Goal: Transaction & Acquisition: Download file/media

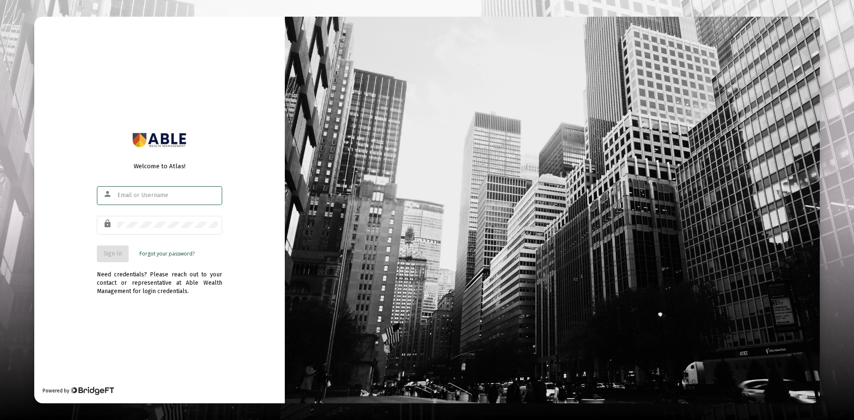
type input "[EMAIL_ADDRESS][DOMAIN_NAME]"
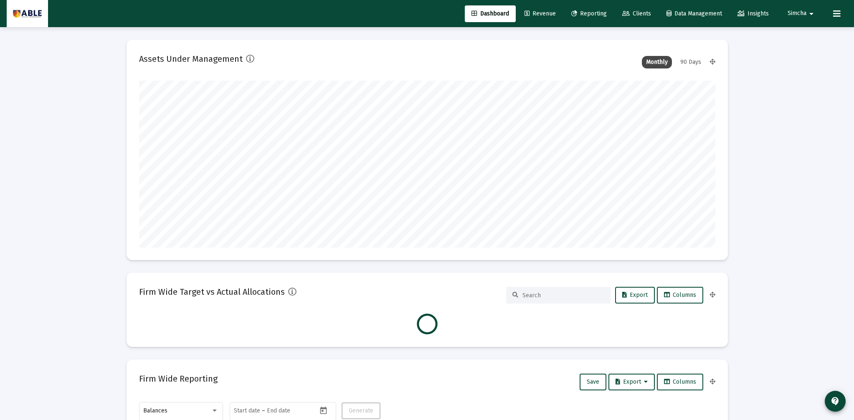
scroll to position [167, 310]
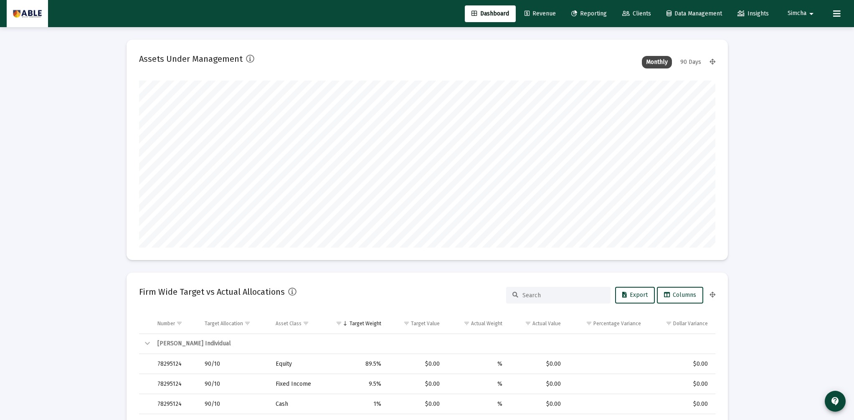
click at [642, 14] on span "Clients" at bounding box center [637, 13] width 29 height 7
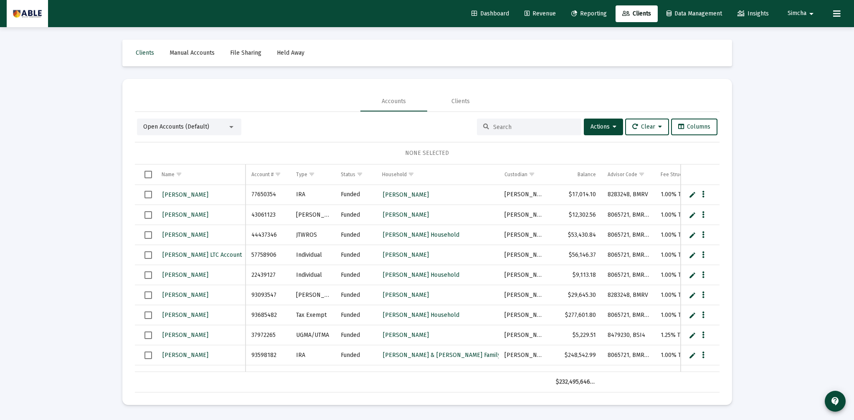
click at [495, 124] on input at bounding box center [534, 127] width 82 height 7
type input "ellinson"
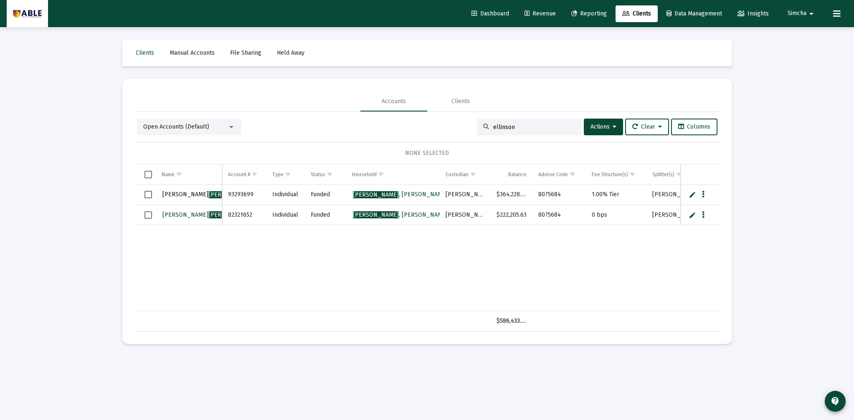
click at [185, 193] on span "[PERSON_NAME]" at bounding box center [209, 194] width 92 height 7
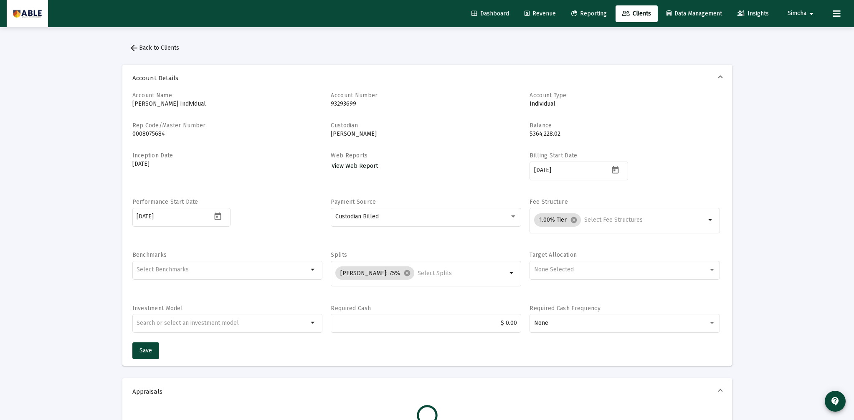
click at [346, 166] on span "View Web Report" at bounding box center [355, 166] width 46 height 7
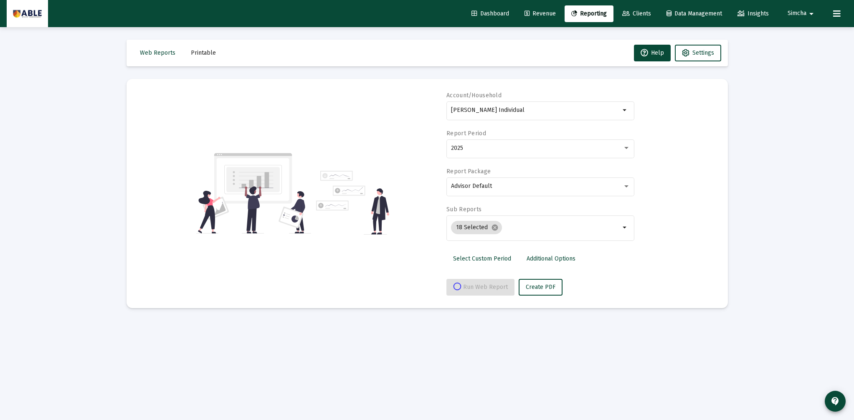
select select "View all"
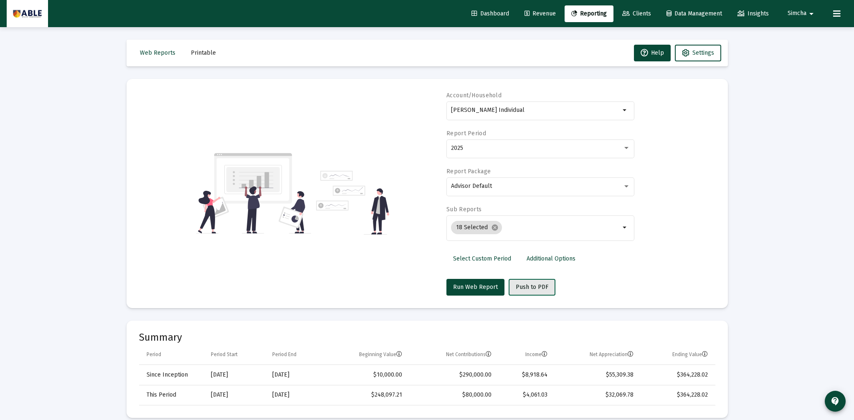
click at [539, 287] on span "Push to PDF" at bounding box center [532, 287] width 33 height 7
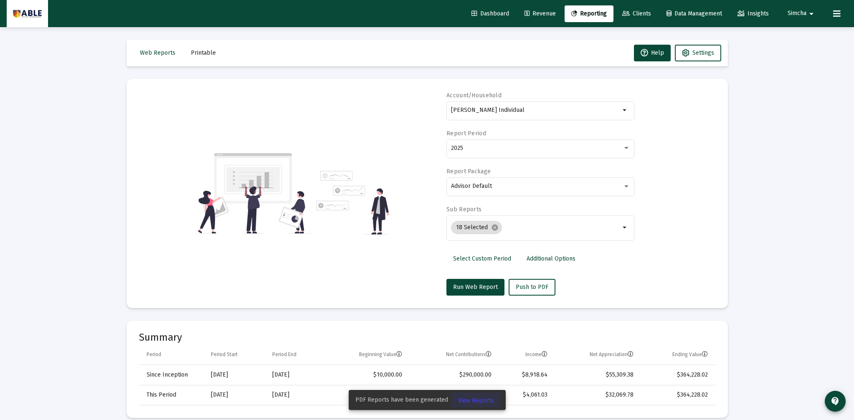
click at [468, 396] on button "View Reports" at bounding box center [476, 400] width 49 height 15
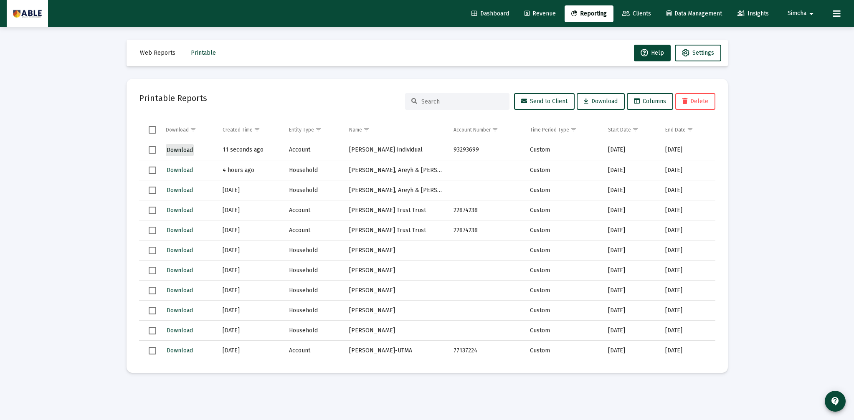
click at [181, 150] on span "Download" at bounding box center [180, 150] width 26 height 7
